Goal: Task Accomplishment & Management: Use online tool/utility

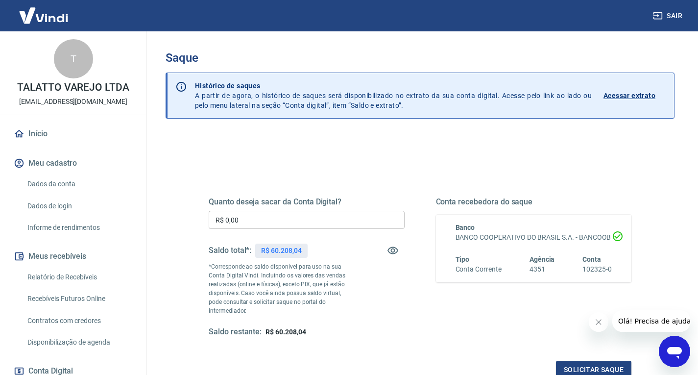
click at [285, 252] on p "R$ 60.208,04" at bounding box center [281, 250] width 40 height 10
click at [285, 253] on p "R$ 60.208,04" at bounding box center [281, 250] width 40 height 10
copy p "60.208,04"
